Goal: Task Accomplishment & Management: Use online tool/utility

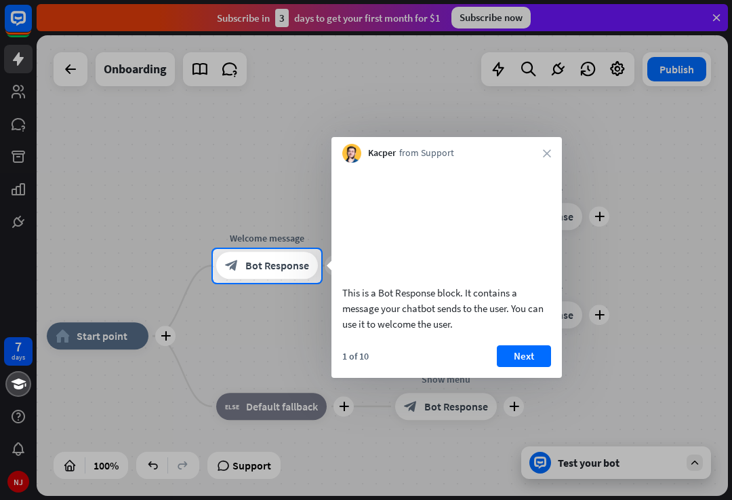
click at [524, 367] on button "Next" at bounding box center [524, 356] width 54 height 22
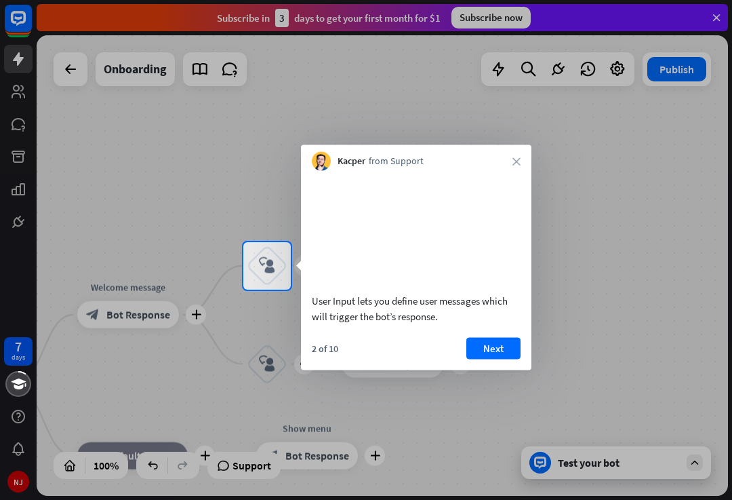
click at [496, 359] on button "Next" at bounding box center [493, 348] width 54 height 22
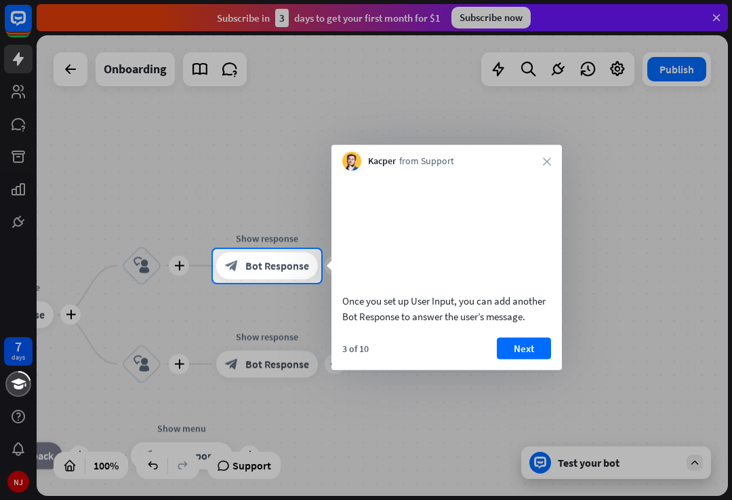
click at [524, 359] on button "Next" at bounding box center [524, 348] width 54 height 22
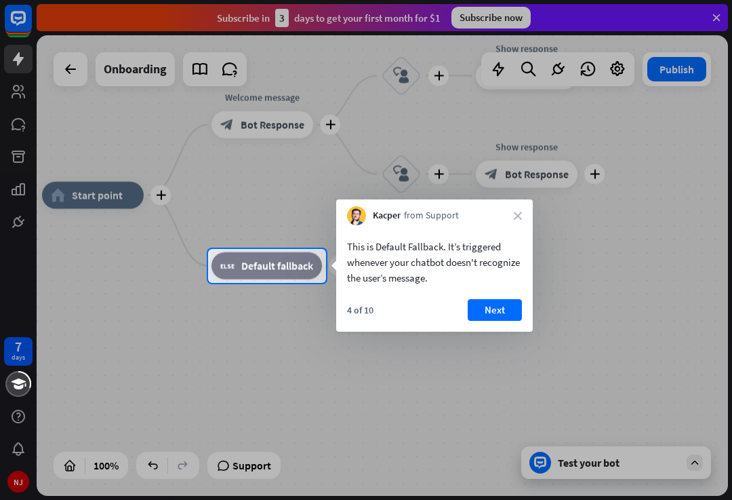
click at [500, 310] on button "Next" at bounding box center [495, 310] width 54 height 22
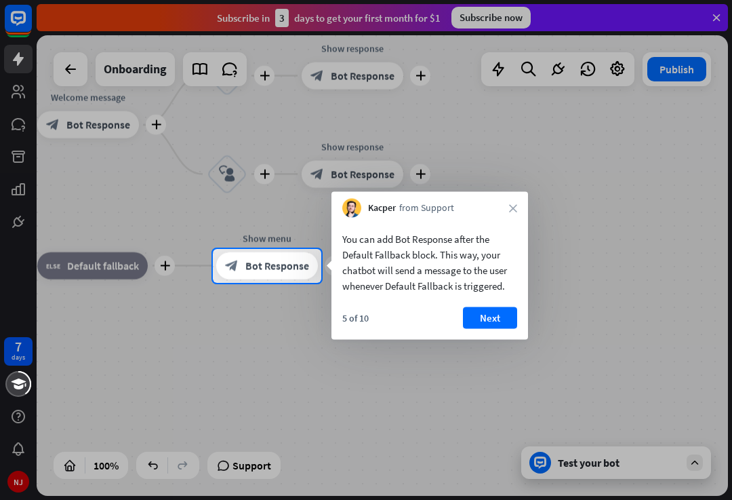
click at [504, 311] on button "Next" at bounding box center [490, 318] width 54 height 22
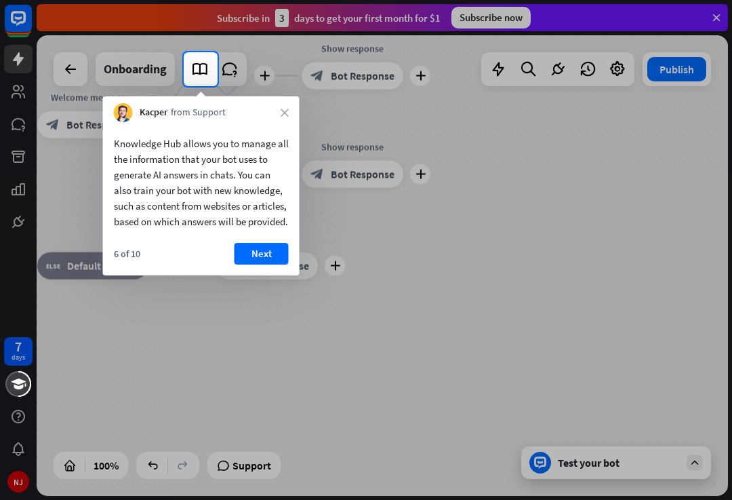
click at [264, 264] on button "Next" at bounding box center [262, 254] width 54 height 22
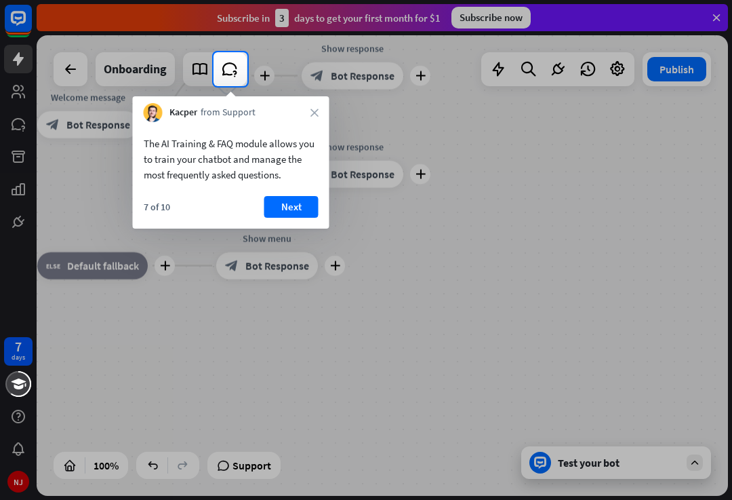
click at [284, 212] on button "Next" at bounding box center [291, 207] width 54 height 22
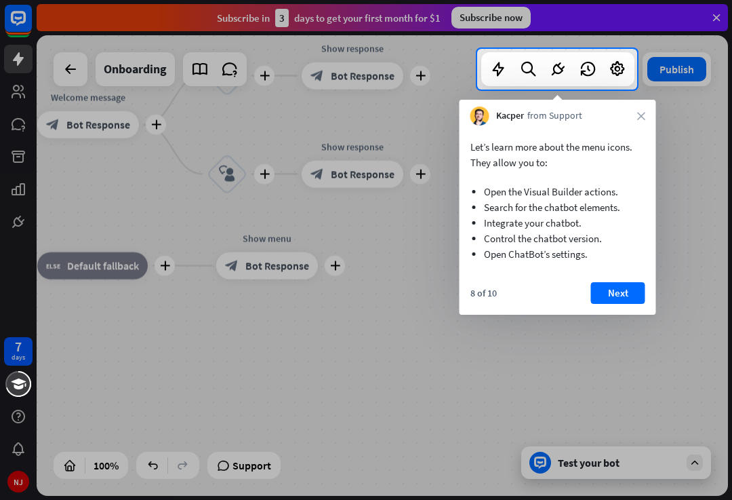
click at [620, 298] on button "Next" at bounding box center [618, 293] width 54 height 22
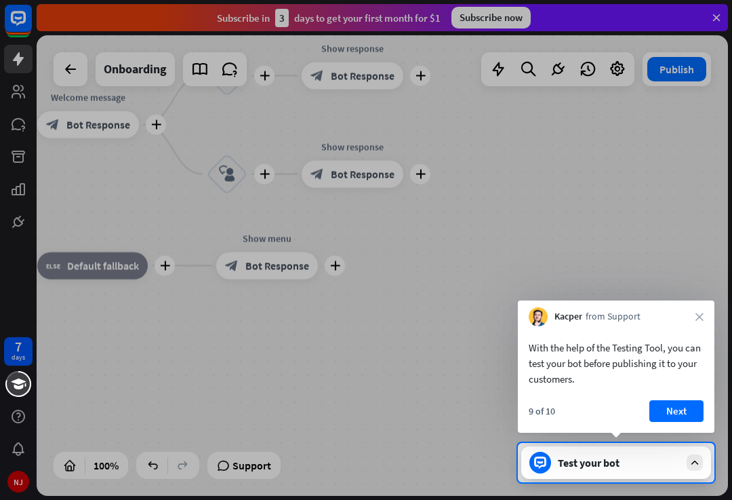
click at [682, 421] on button "Next" at bounding box center [676, 411] width 54 height 22
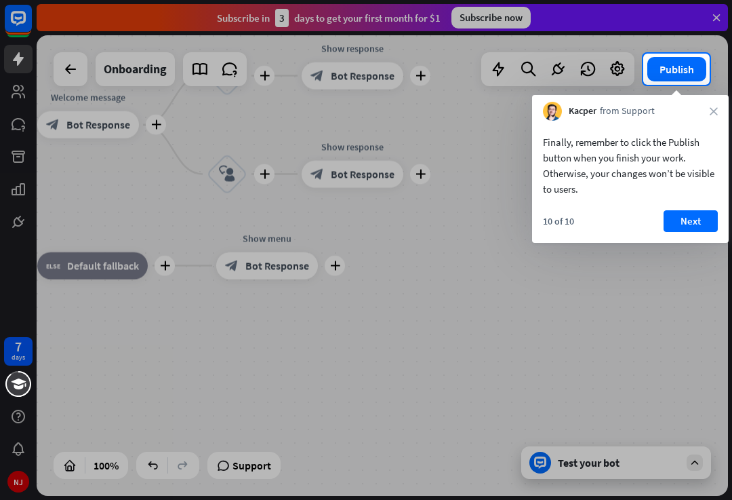
click at [695, 230] on button "Next" at bounding box center [691, 221] width 54 height 22
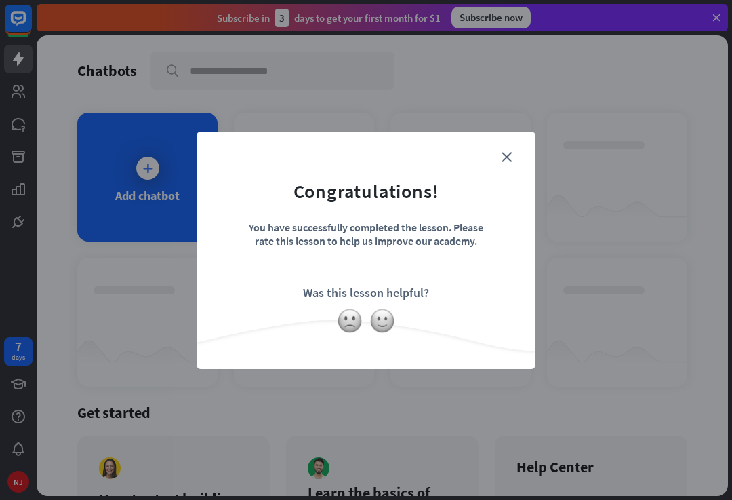
click at [511, 155] on icon "close" at bounding box center [507, 157] width 10 height 10
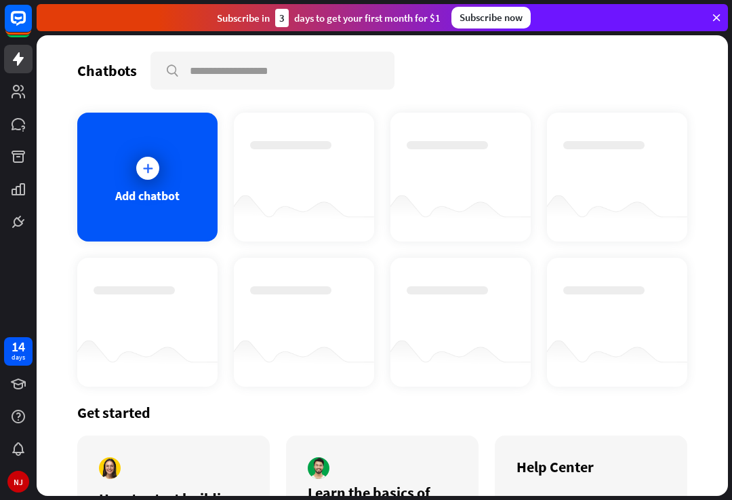
click at [151, 156] on div at bounding box center [148, 168] width 34 height 34
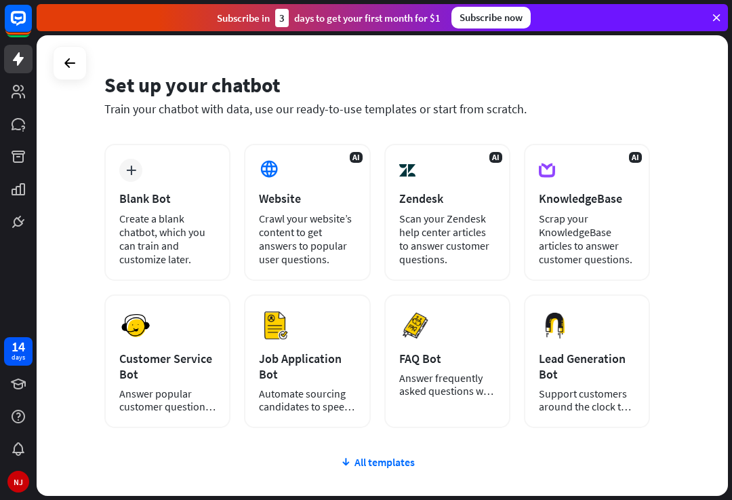
scroll to position [33, 0]
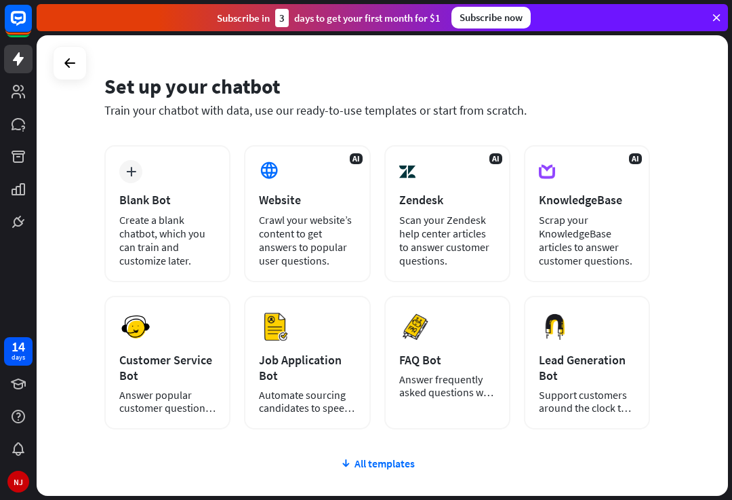
click at [78, 63] on div at bounding box center [70, 63] width 26 height 26
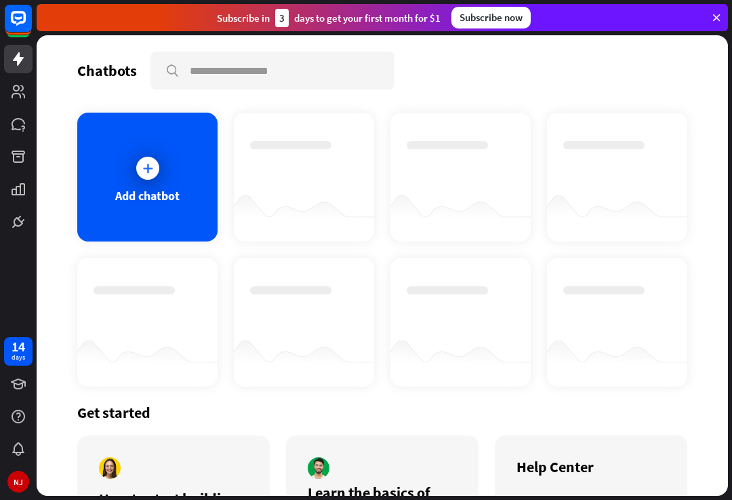
click at [22, 28] on rect at bounding box center [18, 18] width 27 height 27
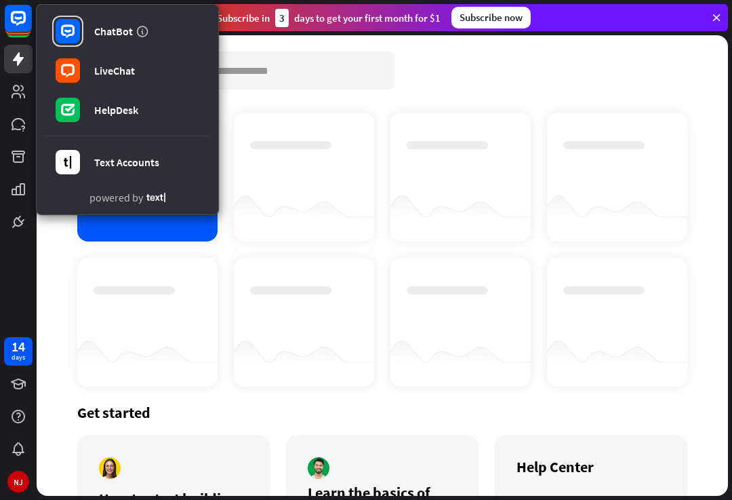
click at [122, 34] on div "ChatBot" at bounding box center [113, 31] width 39 height 14
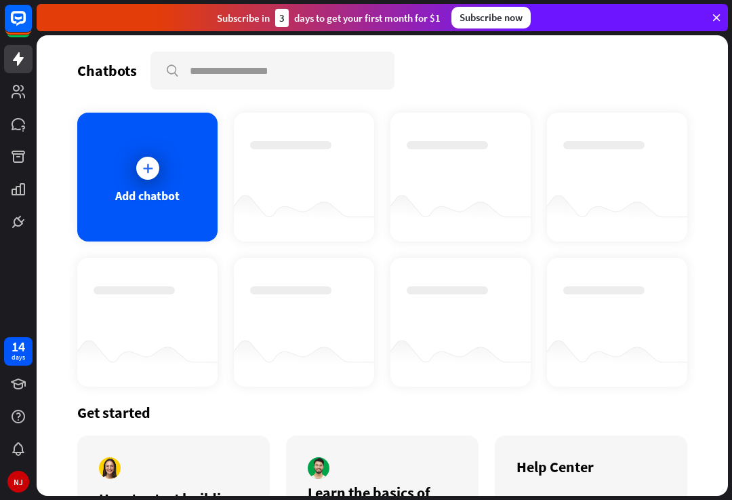
click at [12, 22] on icon at bounding box center [18, 18] width 15 height 15
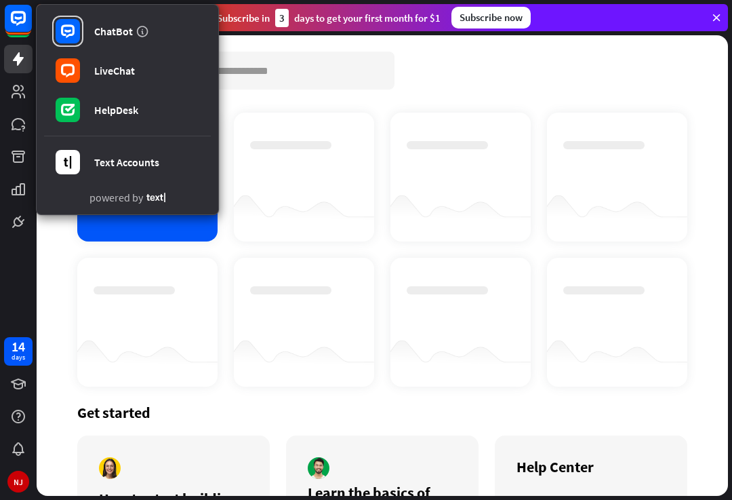
click at [67, 29] on rect at bounding box center [68, 31] width 24 height 24
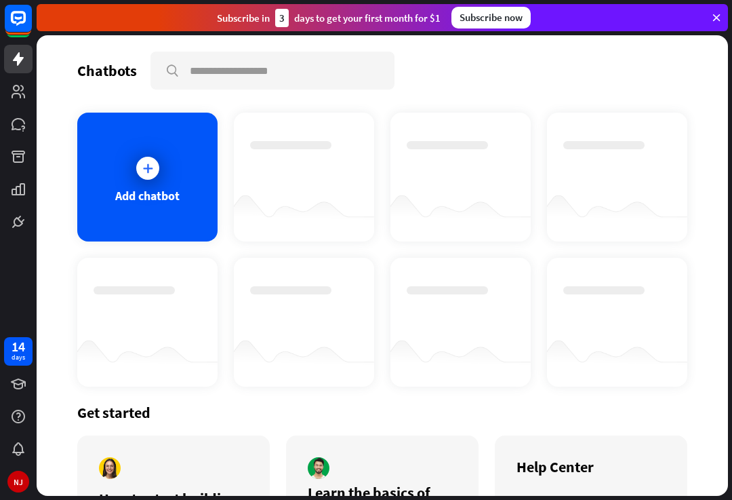
click at [149, 166] on icon at bounding box center [148, 168] width 14 height 14
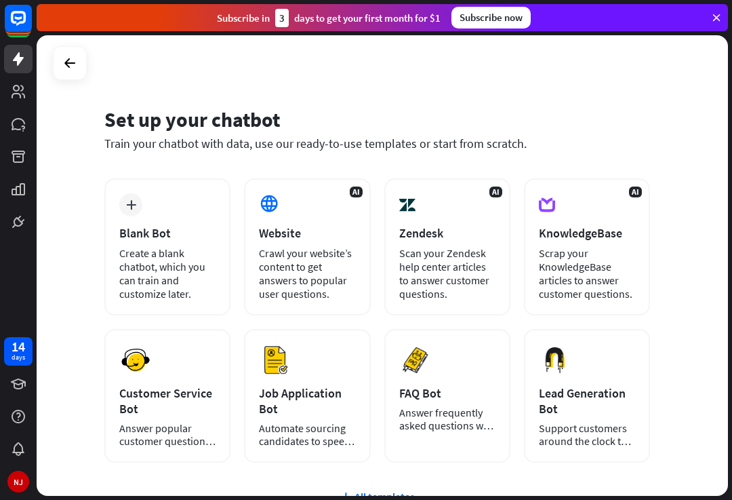
click at [344, 272] on div "Crawl your website’s content to get answers to popular user questions." at bounding box center [307, 273] width 96 height 54
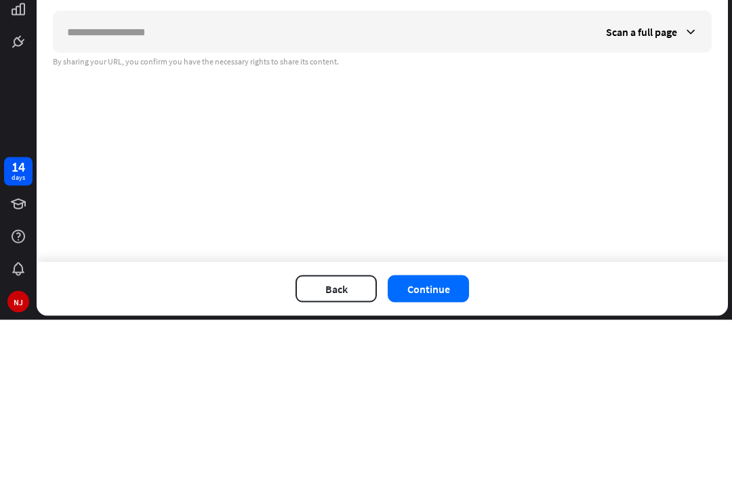
click at [416, 191] on input "text" at bounding box center [323, 211] width 539 height 41
click at [694, 191] on div "Scan a full page" at bounding box center [651, 211] width 119 height 41
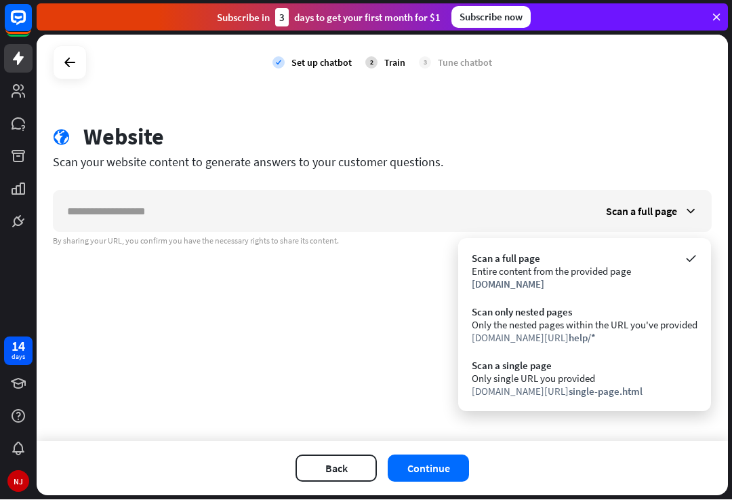
click at [77, 56] on icon at bounding box center [70, 63] width 16 height 16
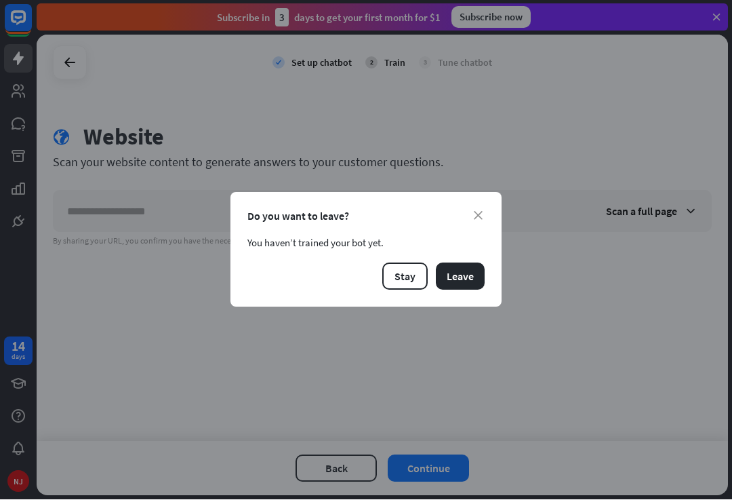
click at [468, 280] on button "Leave" at bounding box center [460, 276] width 49 height 27
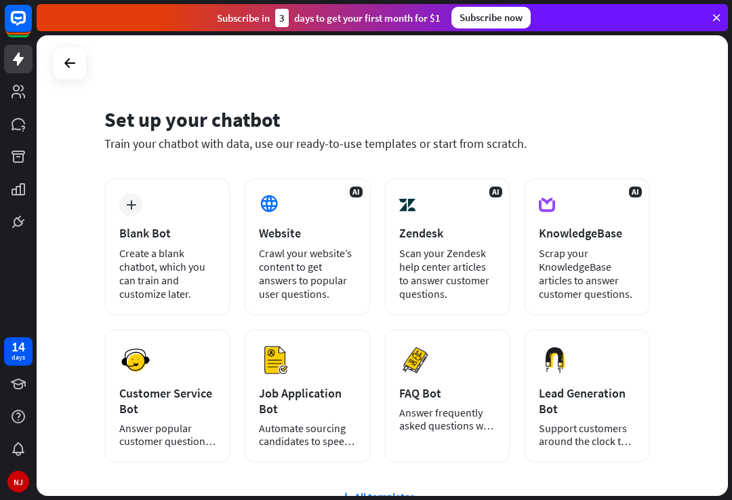
click at [69, 72] on div at bounding box center [70, 63] width 26 height 26
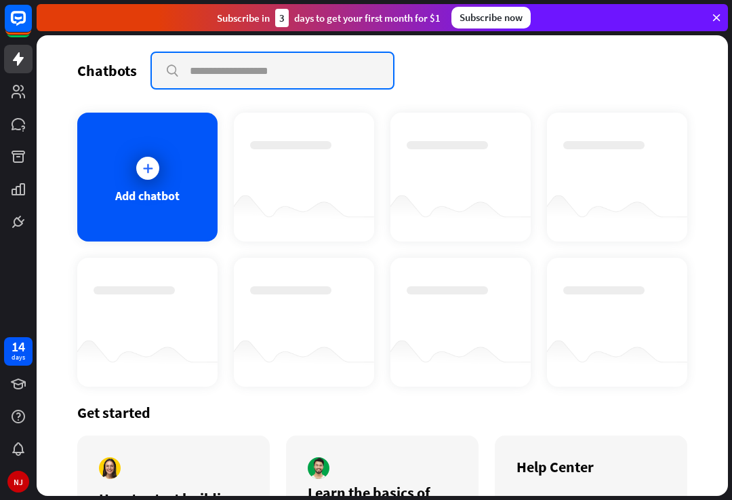
click at [272, 66] on input "text" at bounding box center [272, 70] width 241 height 35
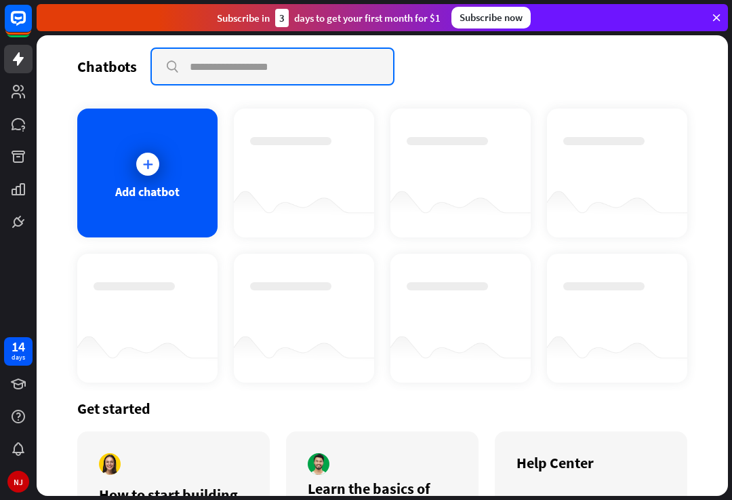
scroll to position [3, 0]
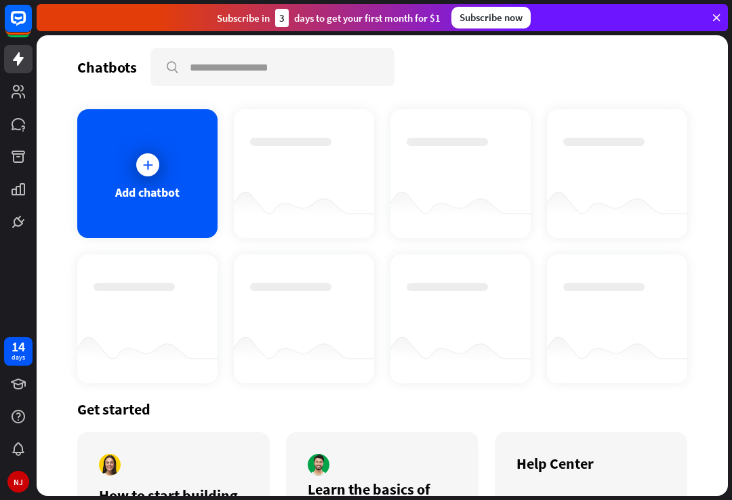
click at [712, 22] on icon at bounding box center [716, 18] width 12 height 12
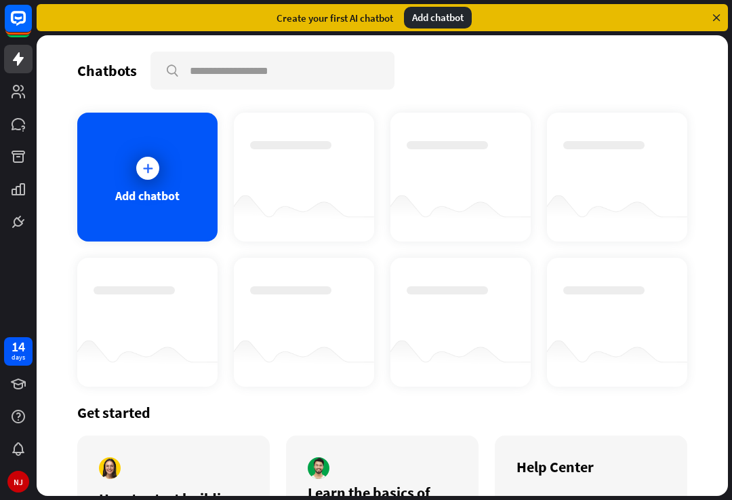
scroll to position [0, 0]
click at [710, 22] on icon at bounding box center [716, 18] width 12 height 12
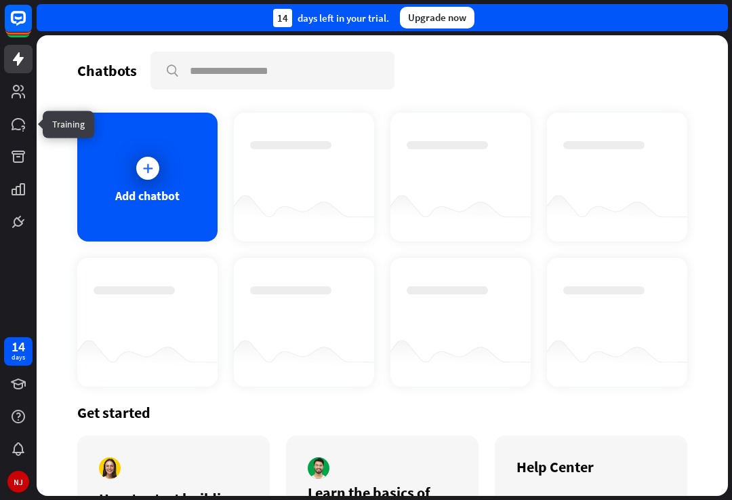
click at [0, 0] on icon at bounding box center [0, 0] width 0 height 0
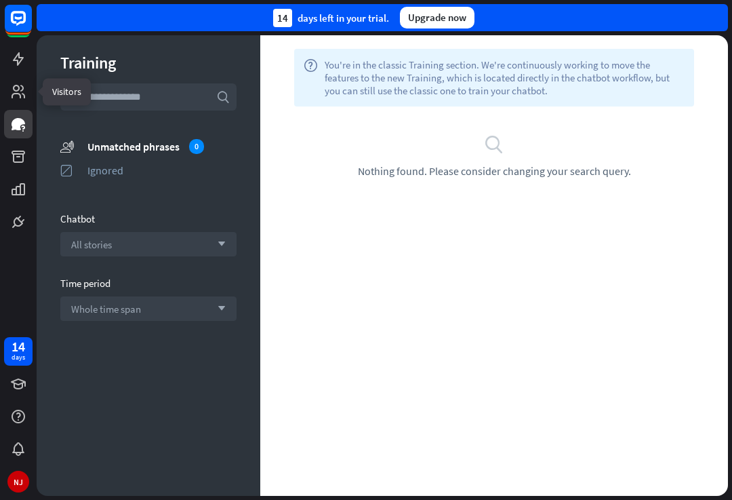
click at [0, 0] on icon at bounding box center [0, 0] width 0 height 0
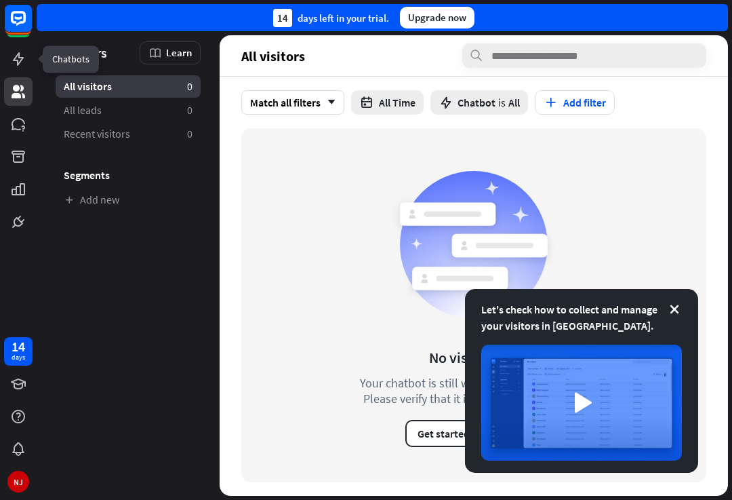
click at [0, 0] on icon at bounding box center [0, 0] width 0 height 0
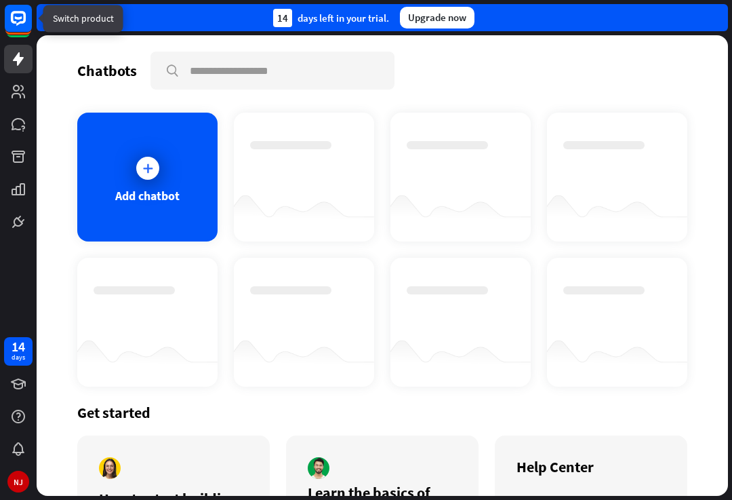
click at [12, 14] on icon at bounding box center [18, 18] width 15 height 15
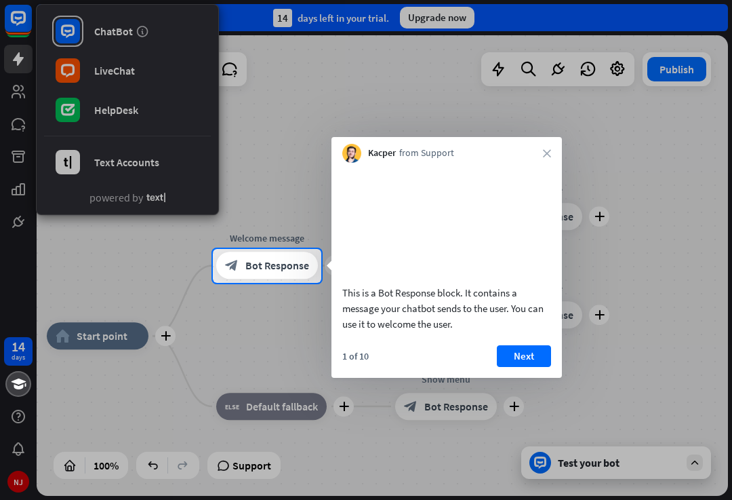
click at [83, 235] on div at bounding box center [366, 124] width 732 height 249
click at [663, 321] on div at bounding box center [366, 392] width 732 height 218
